Goal: Register for event/course

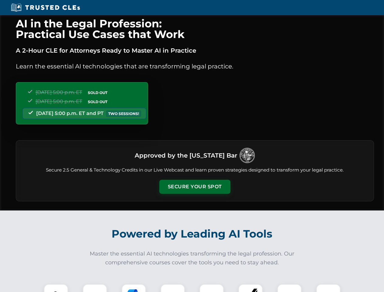
click at [194, 187] on button "Secure Your Spot" at bounding box center [194, 187] width 71 height 14
click at [56, 288] on img at bounding box center [56, 296] width 18 height 18
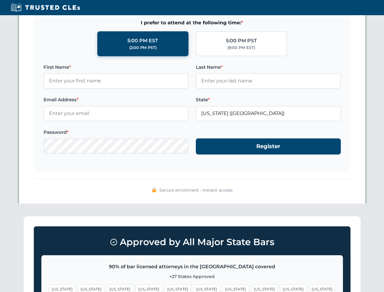
click at [222, 288] on span "[US_STATE]" at bounding box center [235, 288] width 26 height 9
click at [280, 288] on span "[US_STATE]" at bounding box center [293, 288] width 26 height 9
